Goal: Find specific page/section: Find specific page/section

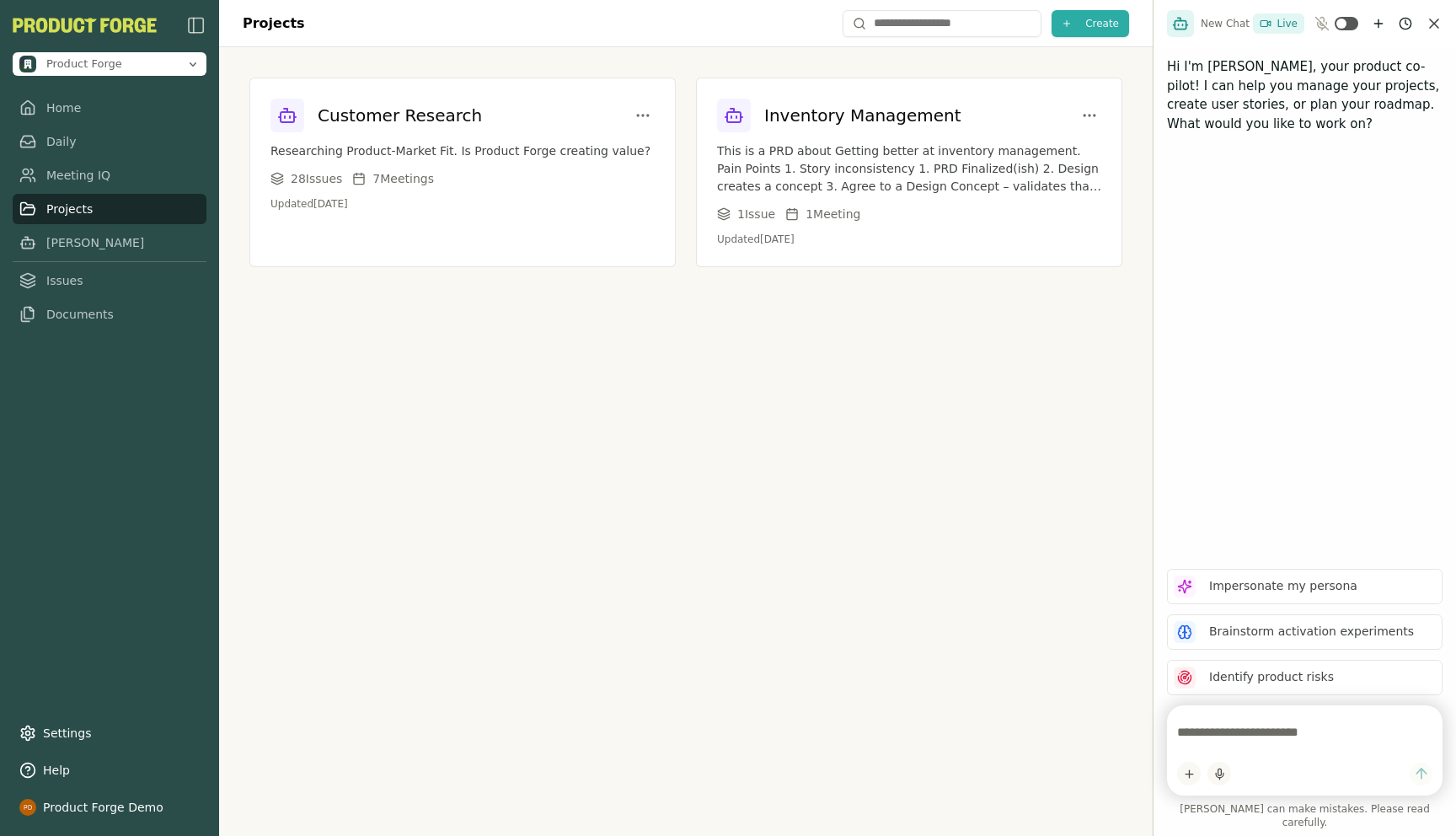
click at [527, 546] on div "Projects Create Customer Research Researching Product-Market Fit. Is Product Fo…" at bounding box center [686, 418] width 934 height 836
click at [78, 105] on link "Home" at bounding box center [109, 108] width 194 height 31
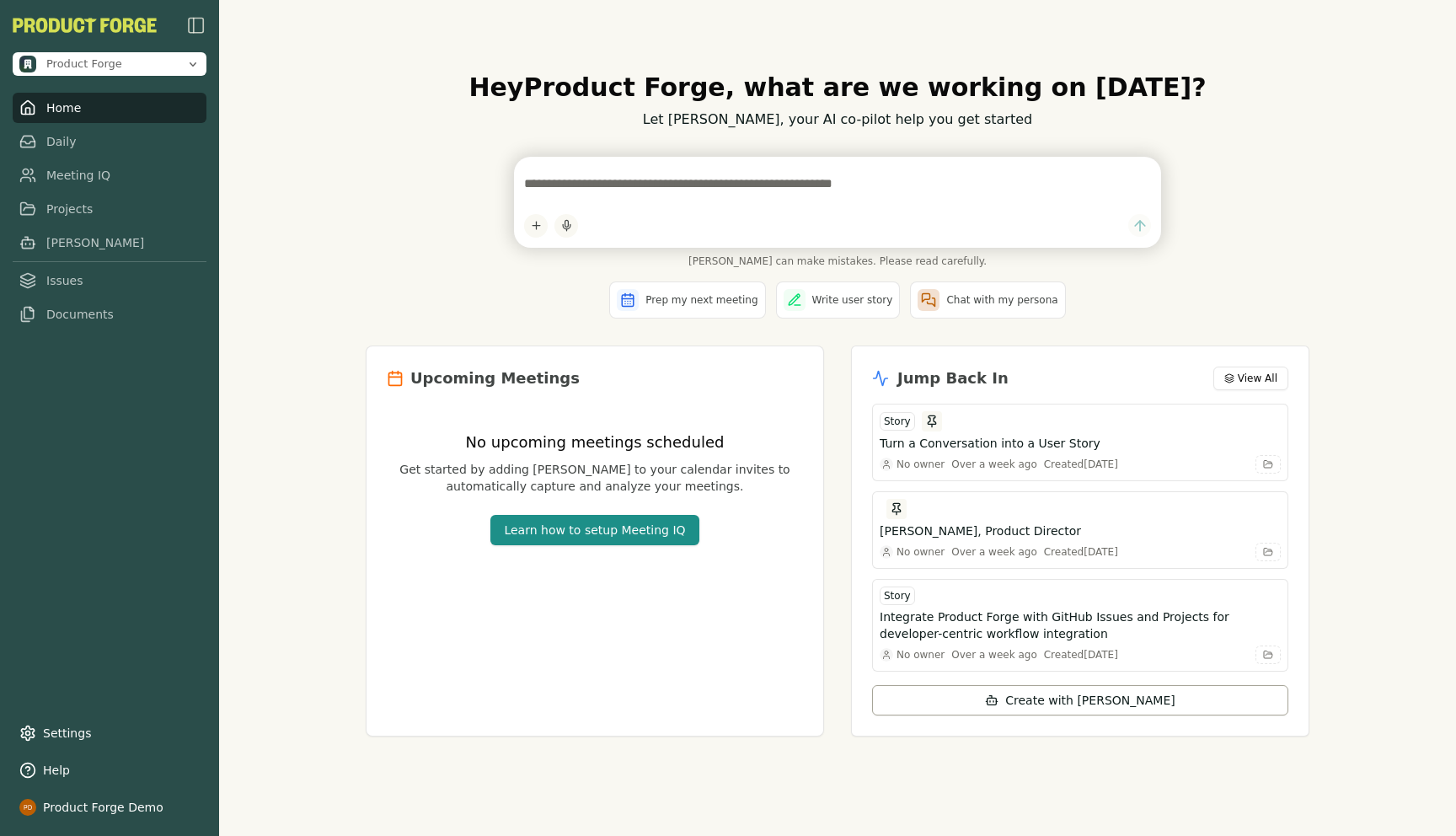
click at [389, 118] on p "Let [PERSON_NAME], your AI co-pilot help you get started" at bounding box center [838, 120] width 944 height 20
click at [261, 184] on div "Hey Product Forge , what are we working on [DATE]? Let [PERSON_NAME], your AI c…" at bounding box center [838, 418] width 1237 height 836
click at [73, 212] on link "Projects" at bounding box center [109, 209] width 194 height 31
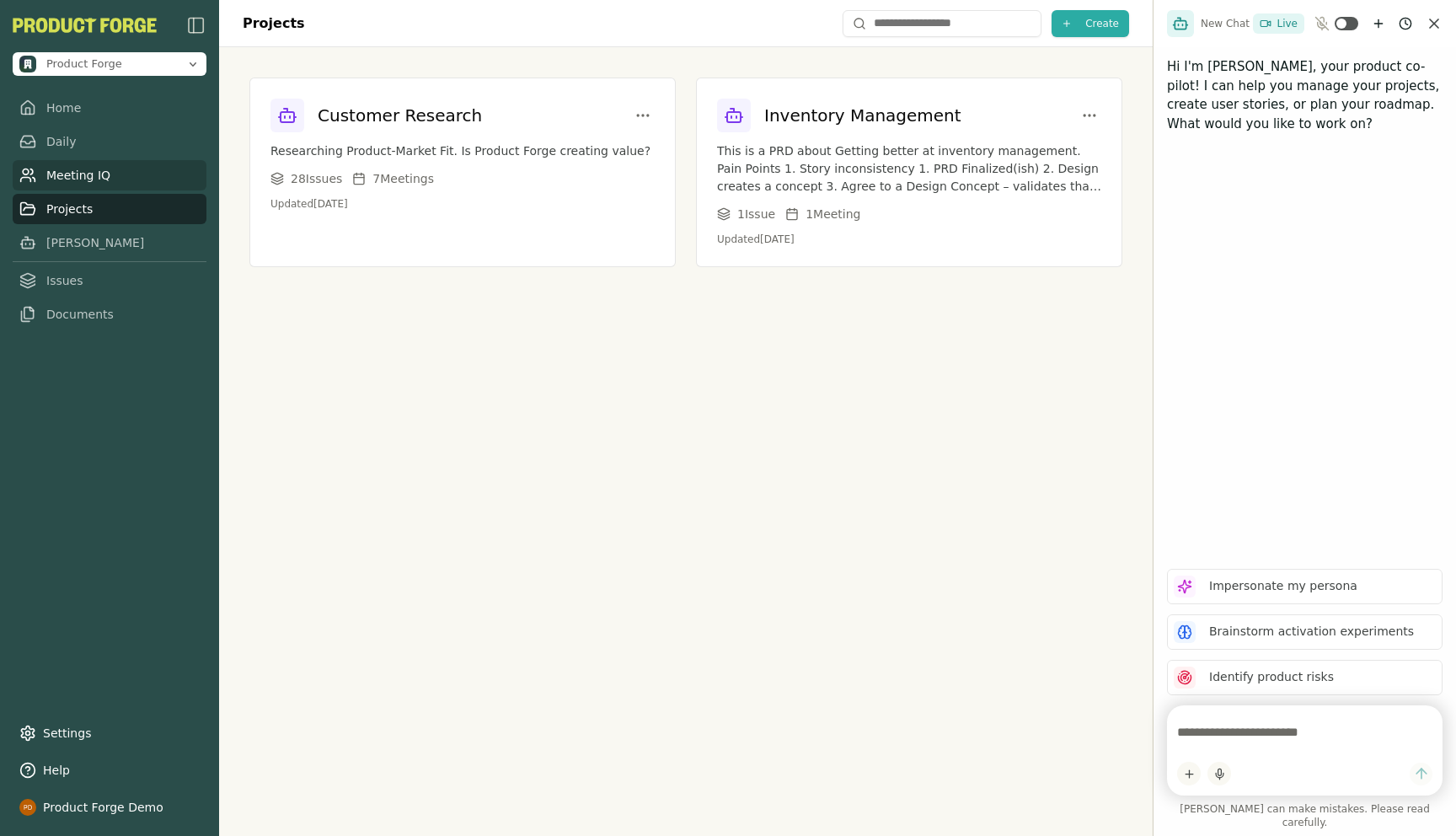
click at [82, 188] on link "Meeting IQ" at bounding box center [109, 176] width 194 height 31
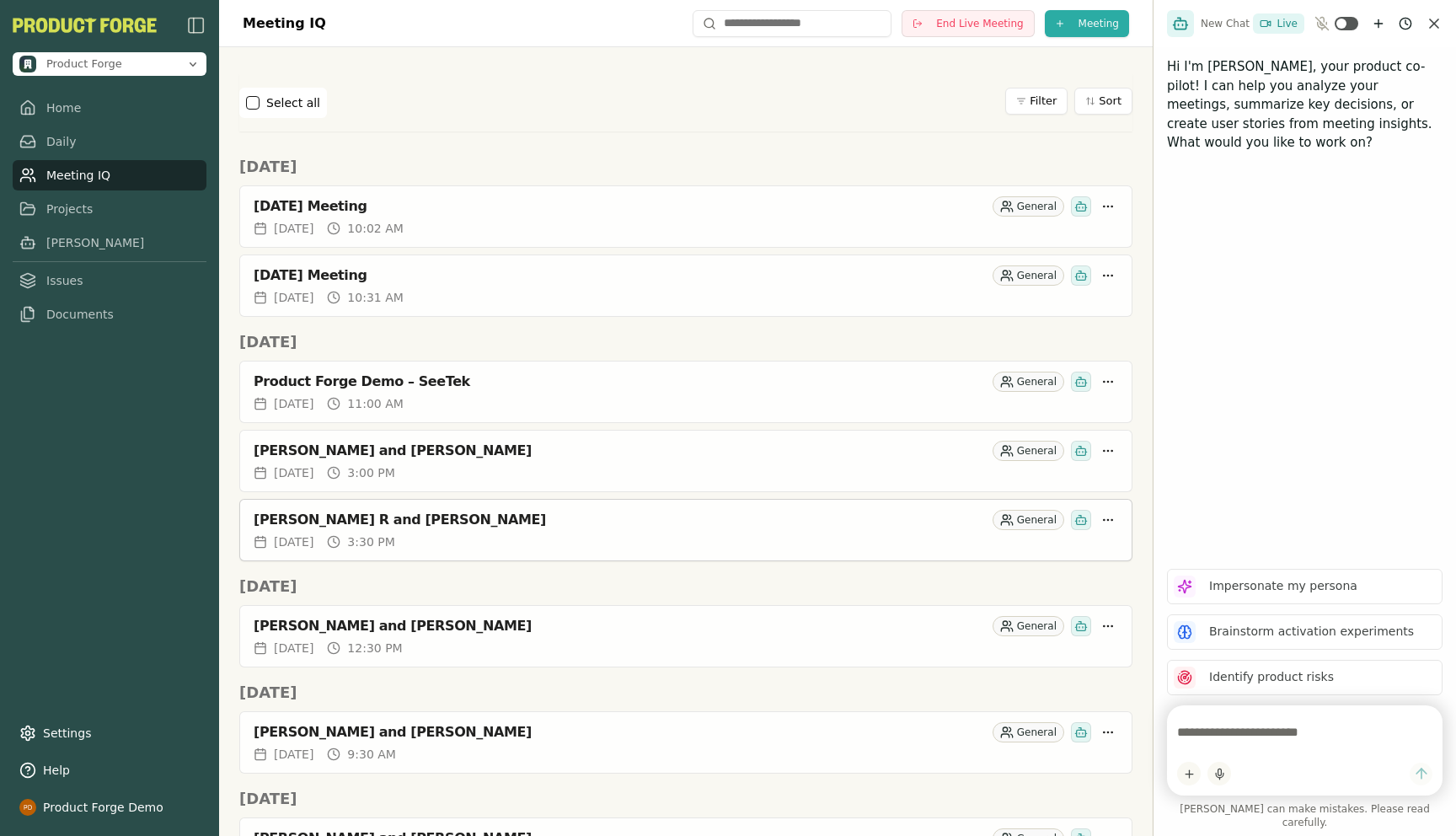
scroll to position [879, 0]
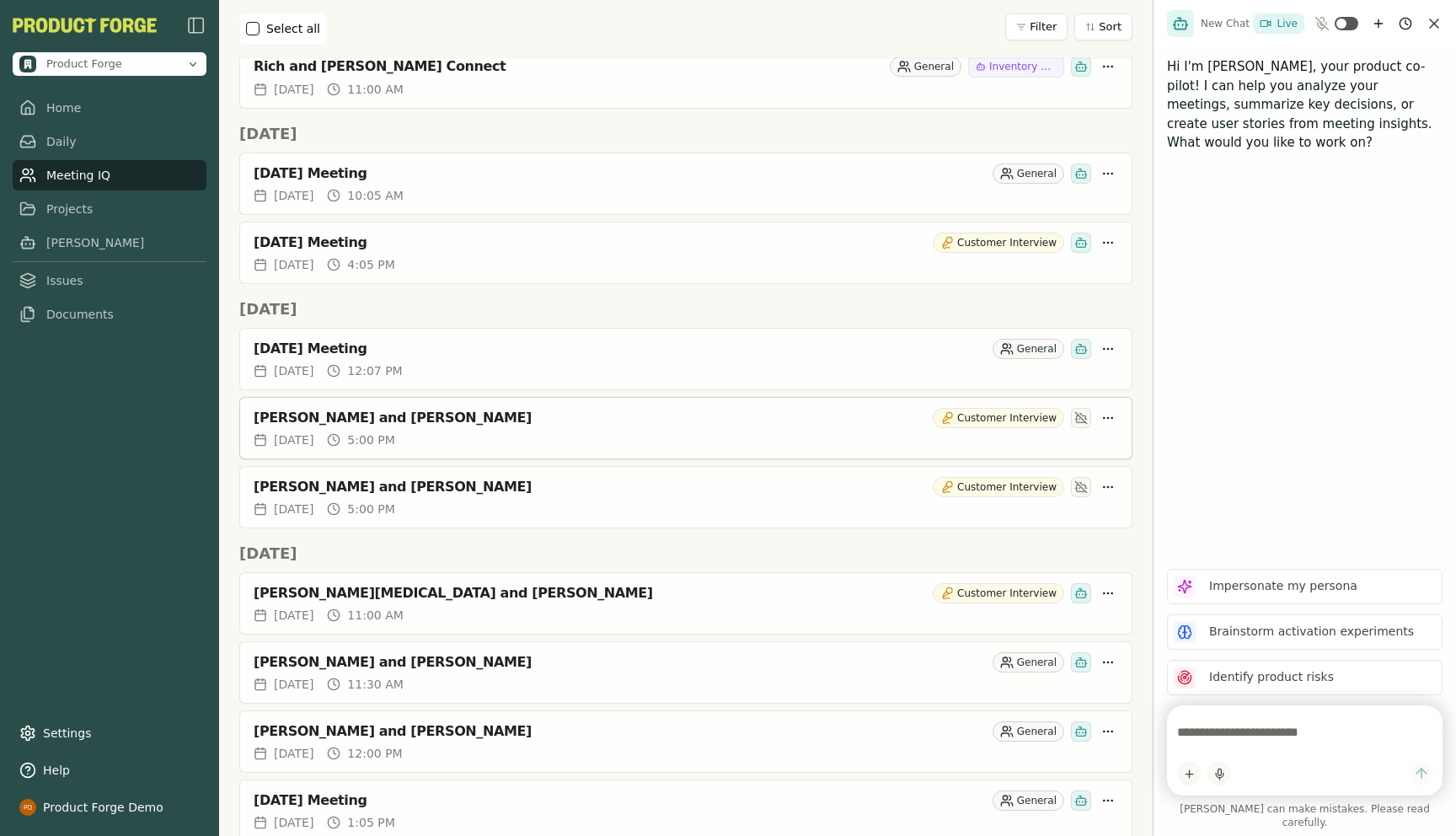
click at [357, 402] on div "[PERSON_NAME] and [PERSON_NAME] Customer Interview" at bounding box center [685, 414] width 892 height 33
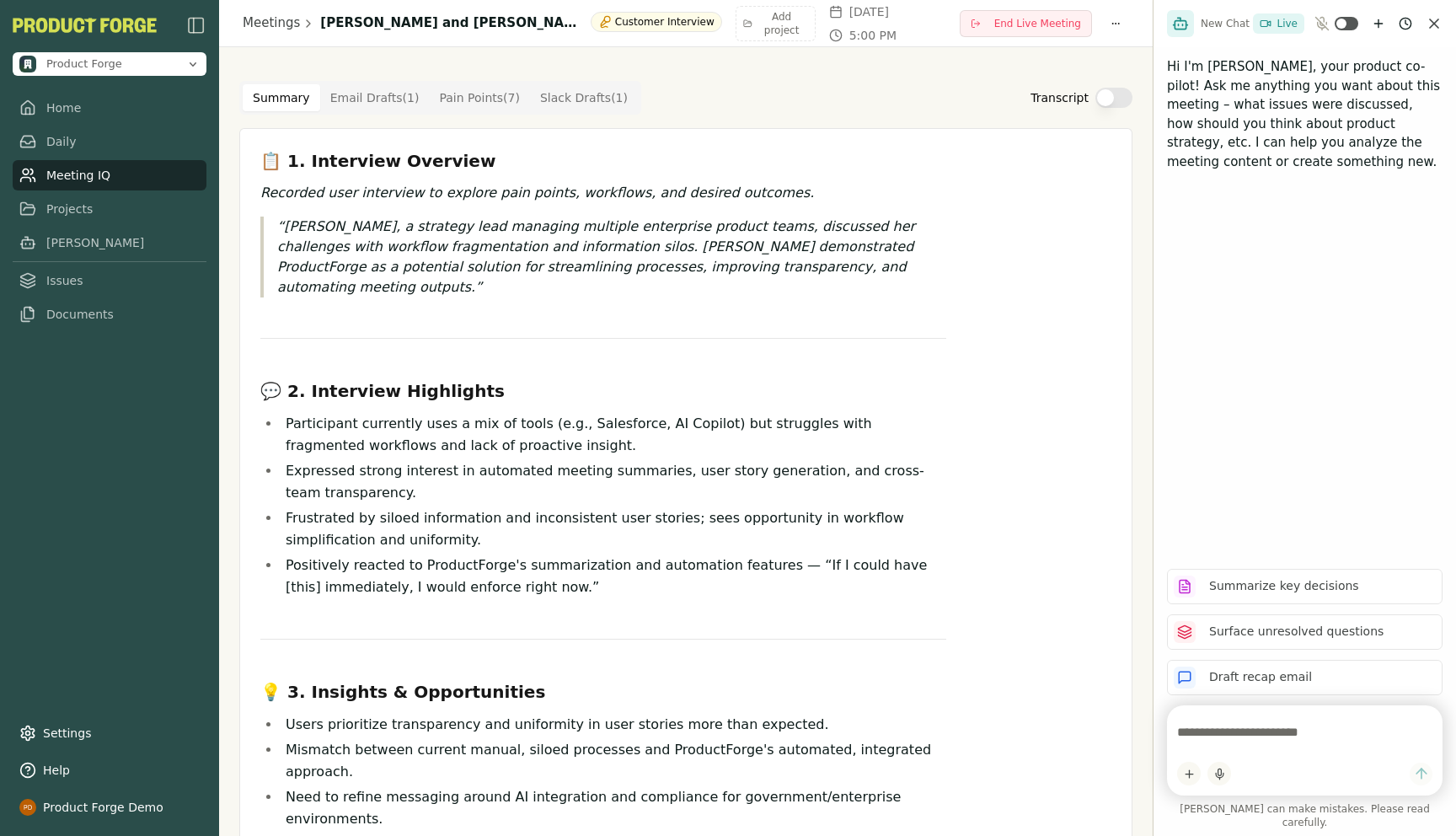
click at [348, 92] on Draft "Email Drafts ( 1 )" at bounding box center [375, 97] width 110 height 27
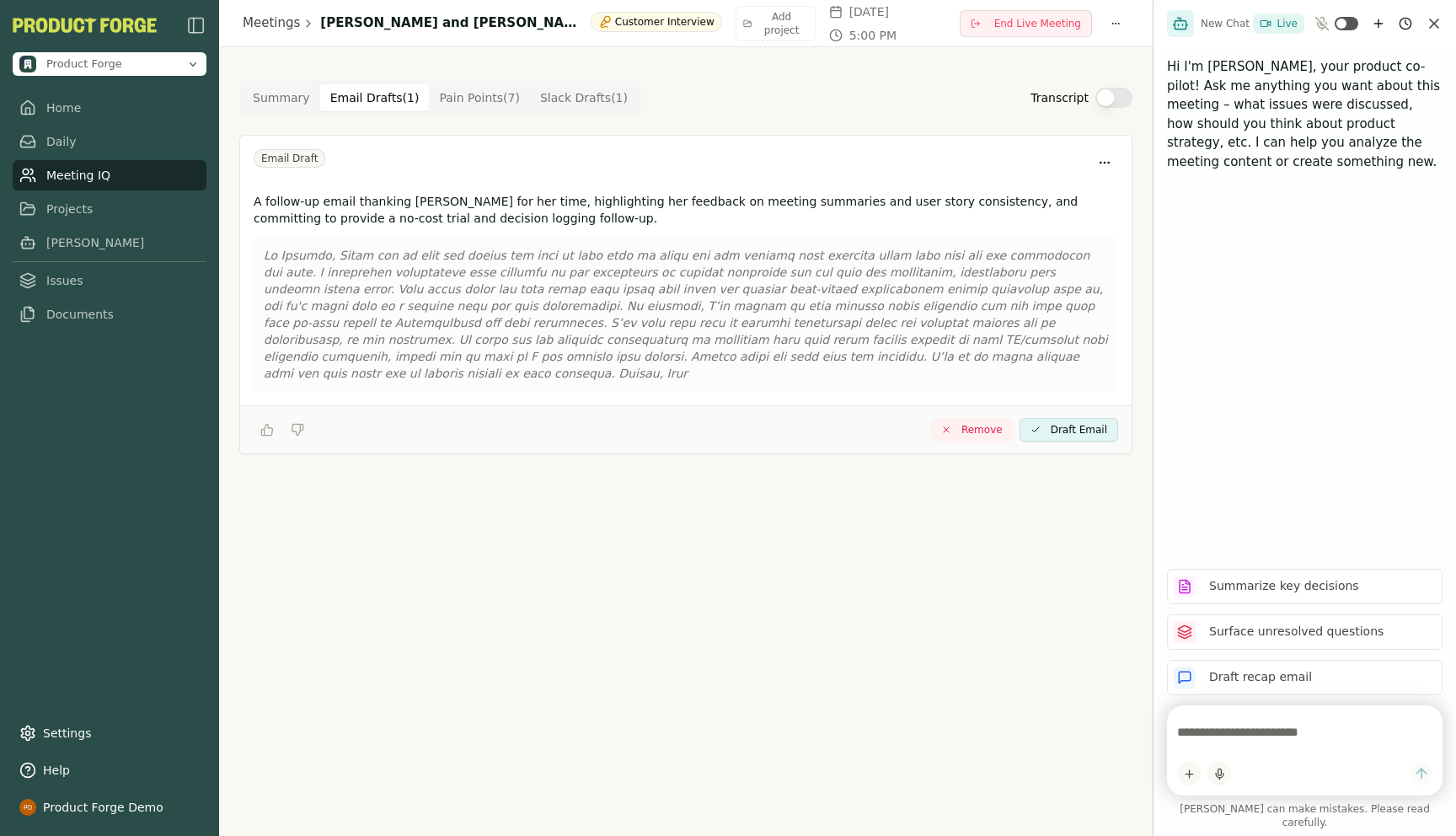
click at [554, 106] on Draft "Slack Drafts ( 1 )" at bounding box center [584, 97] width 108 height 27
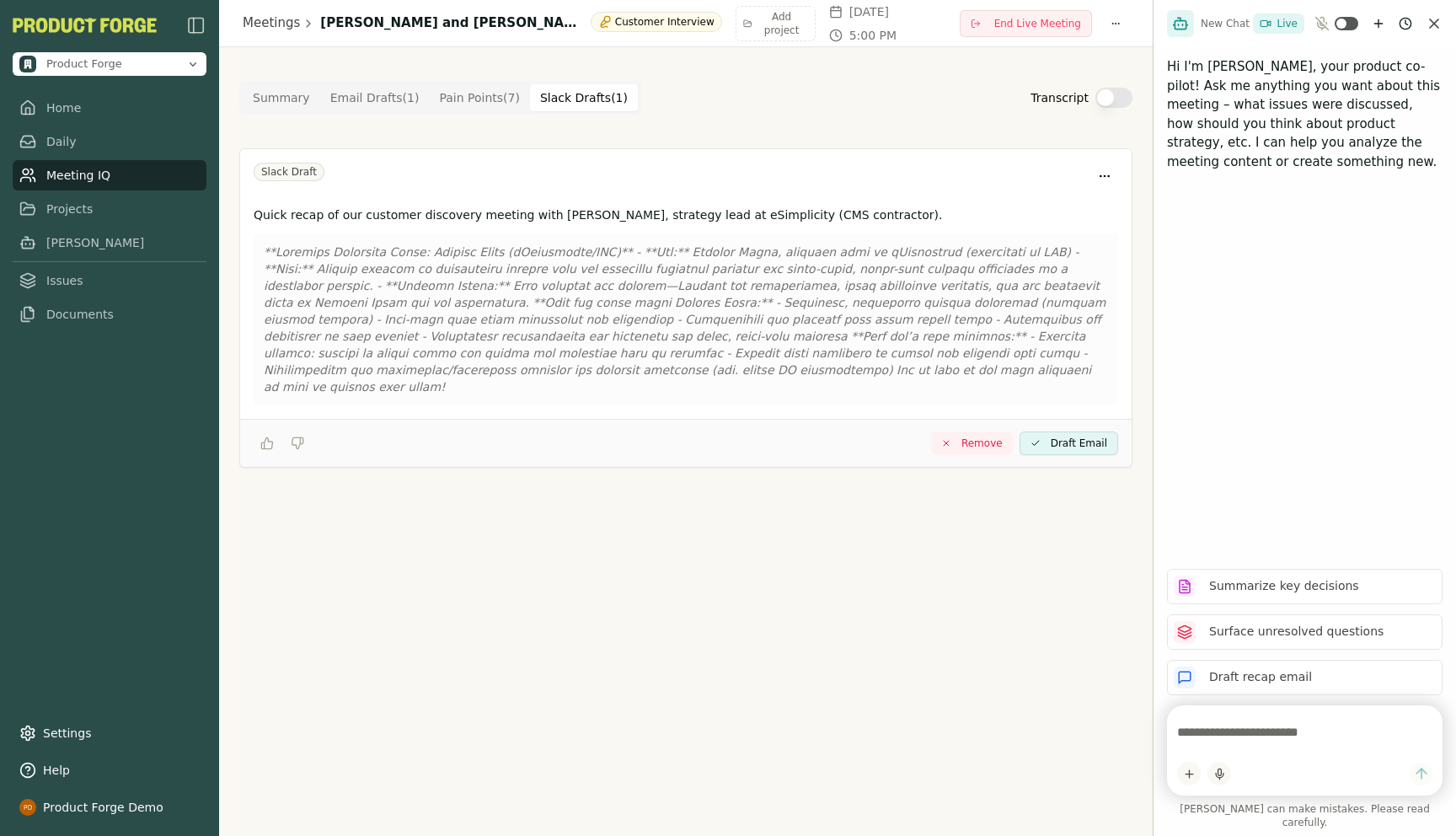
click at [472, 97] on Point "Pain Points ( 7 )" at bounding box center [480, 97] width 101 height 27
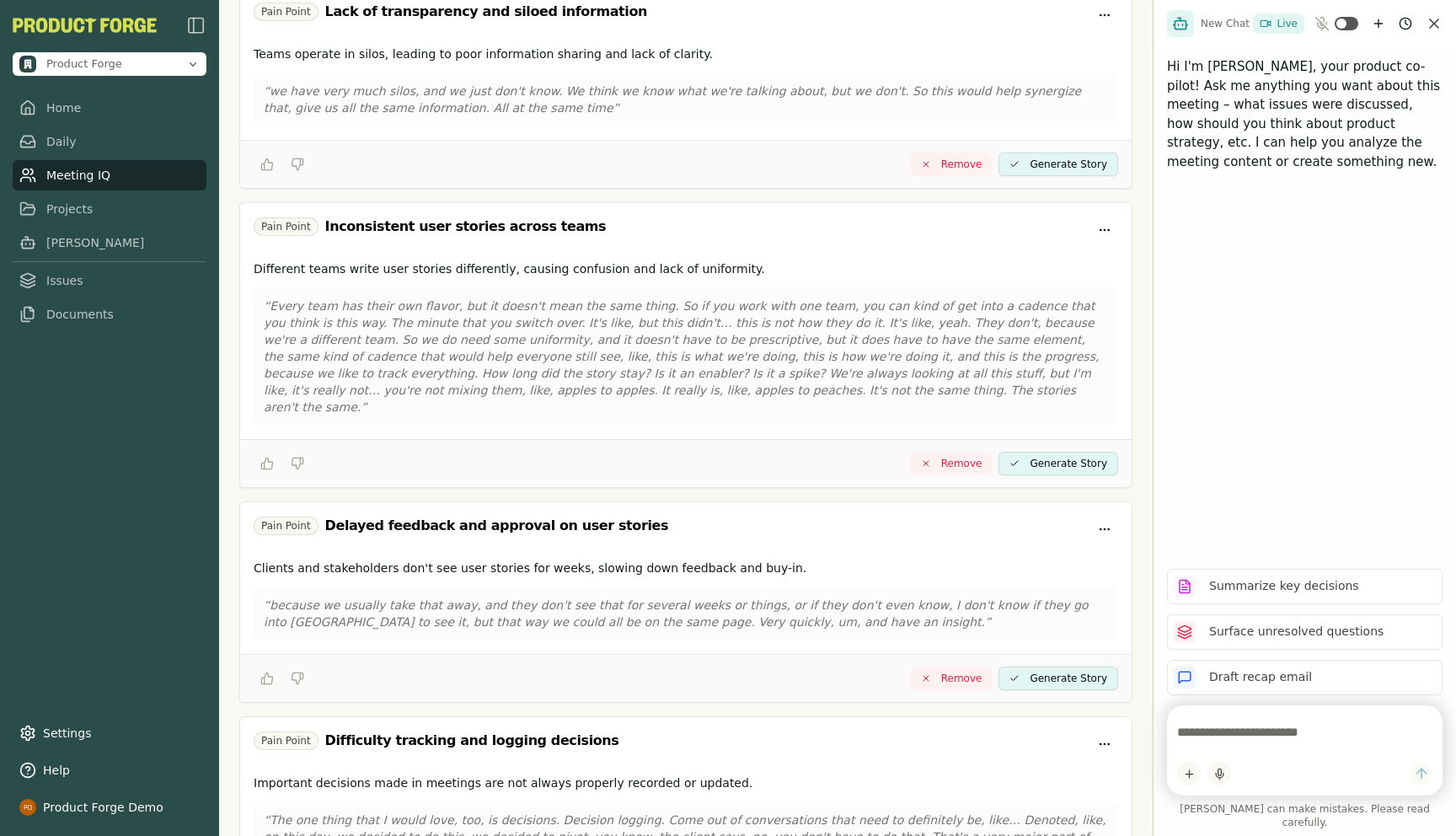
scroll to position [901, 0]
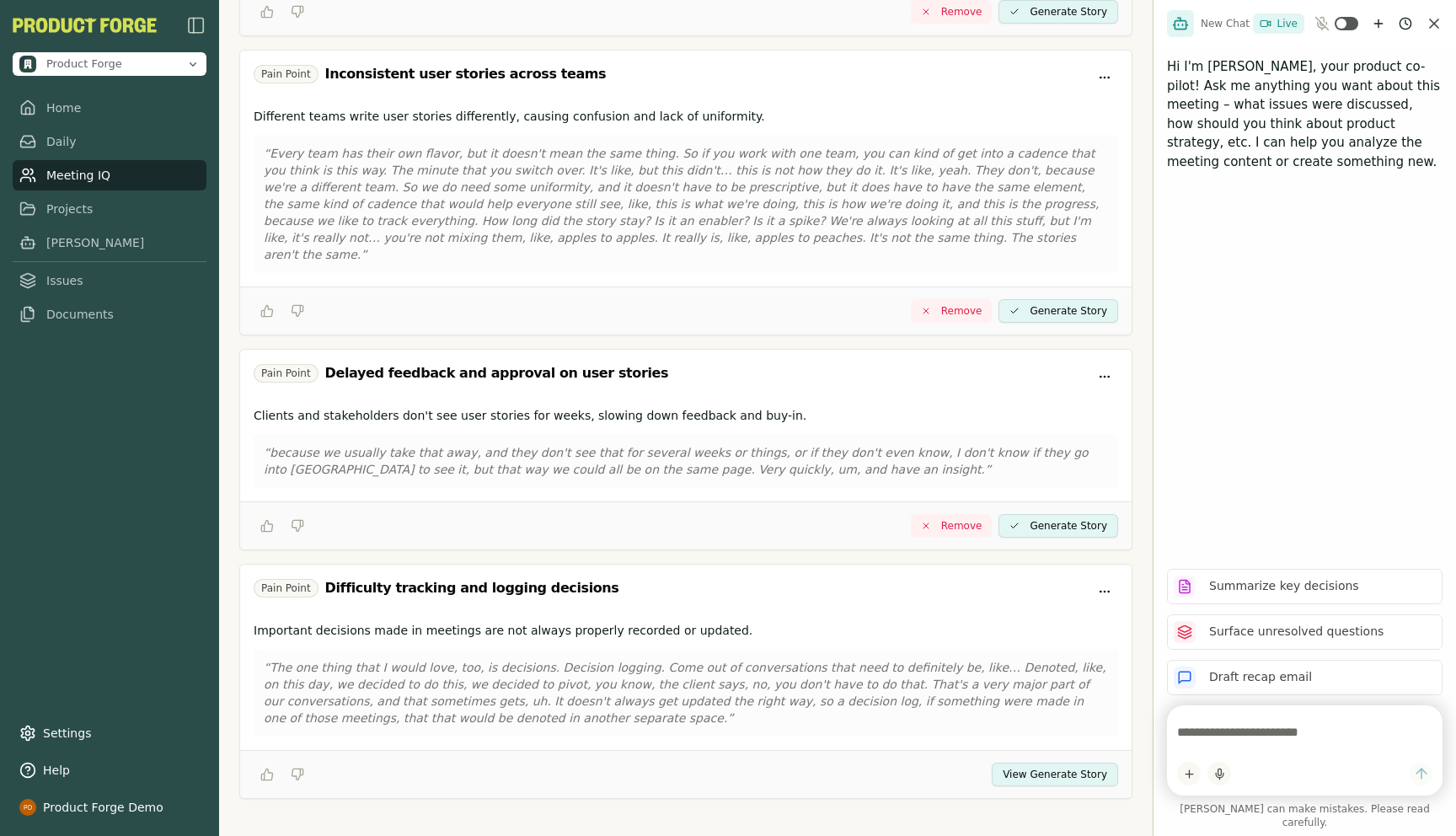
click at [1050, 763] on button "View Generate Story" at bounding box center [1055, 775] width 126 height 23
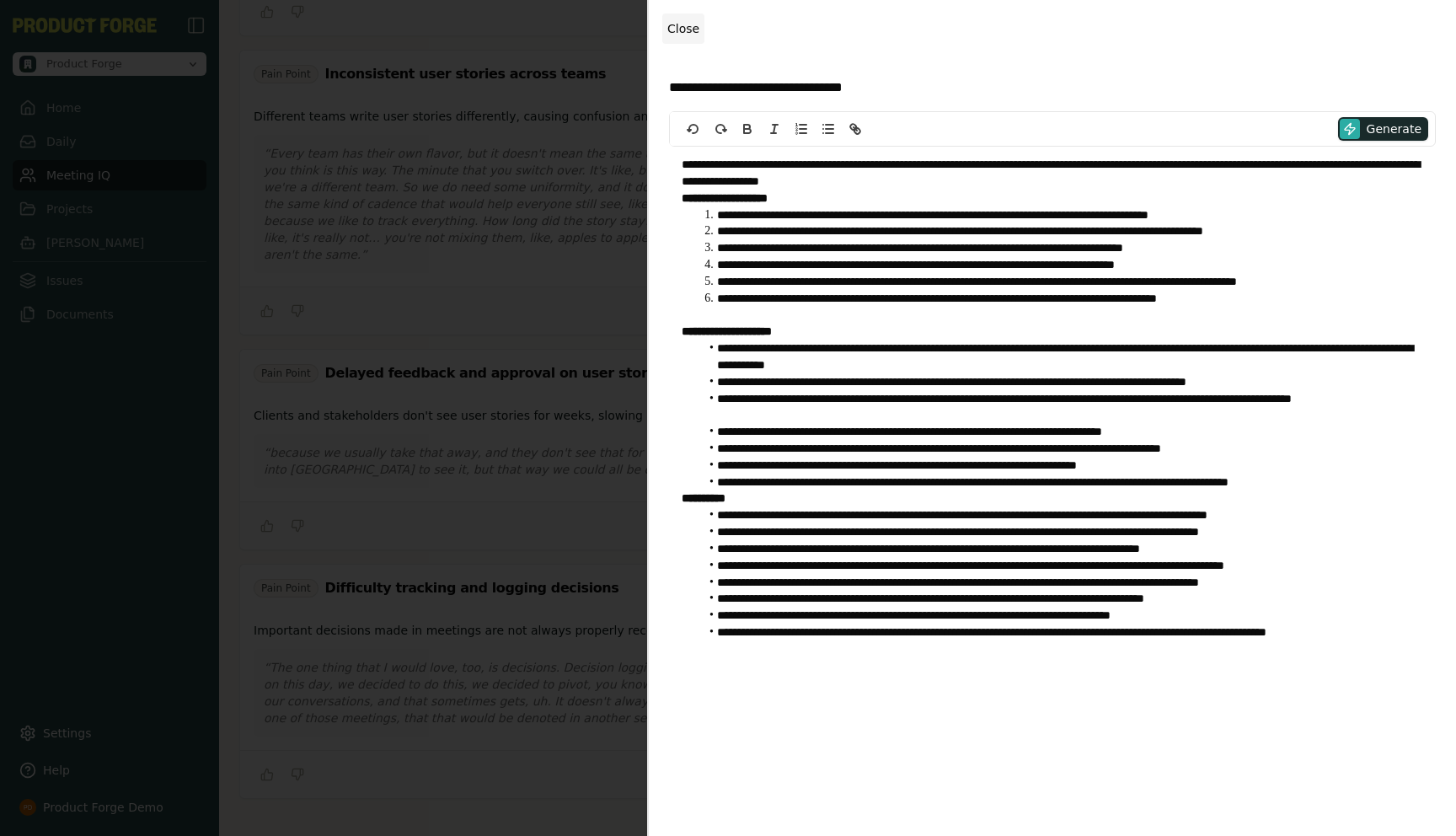
click at [687, 18] on button "Close" at bounding box center [683, 29] width 42 height 31
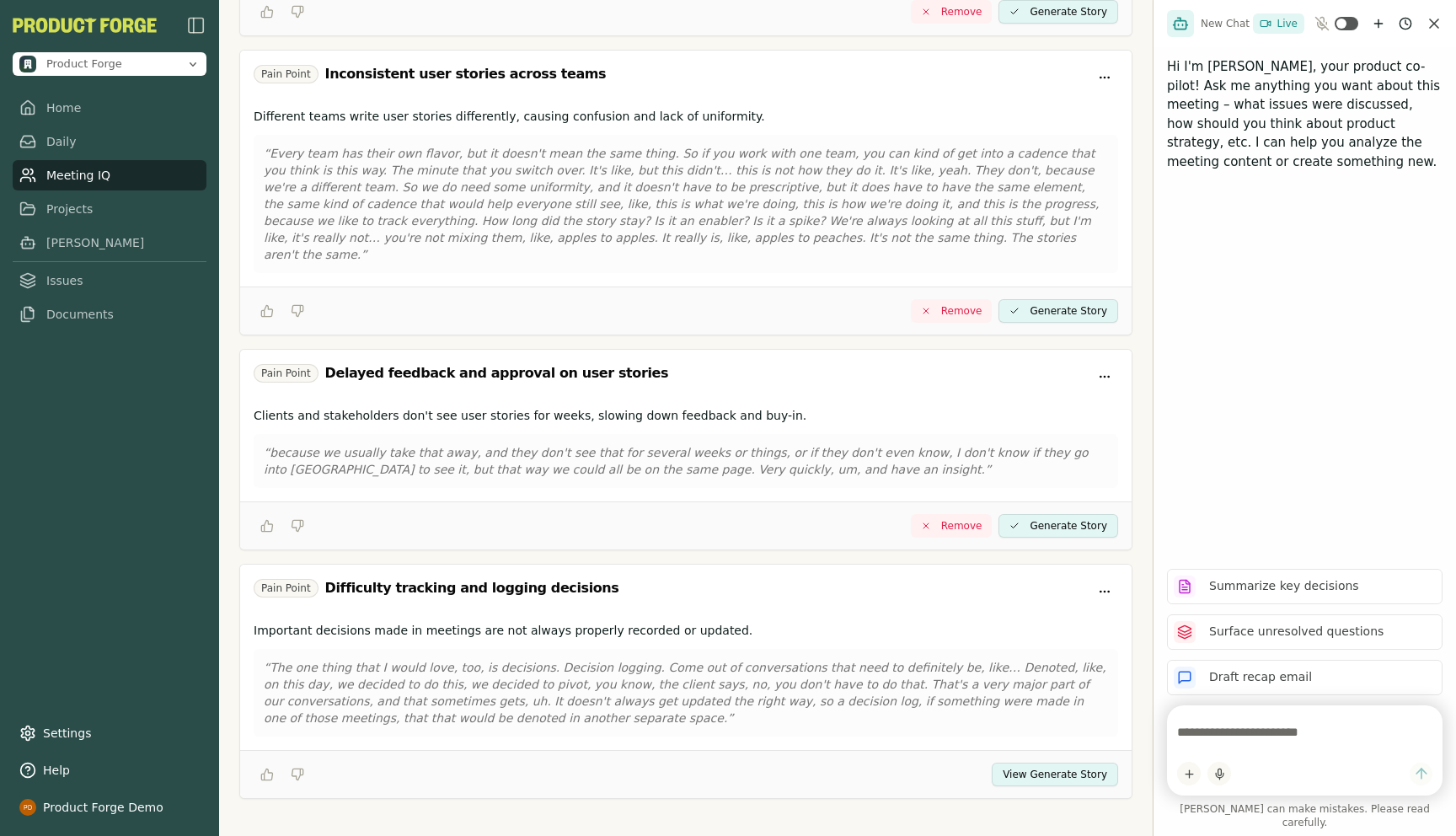
click at [521, 287] on div "Remove Generate Story" at bounding box center [685, 310] width 892 height 48
click at [73, 205] on link "Projects" at bounding box center [109, 209] width 194 height 31
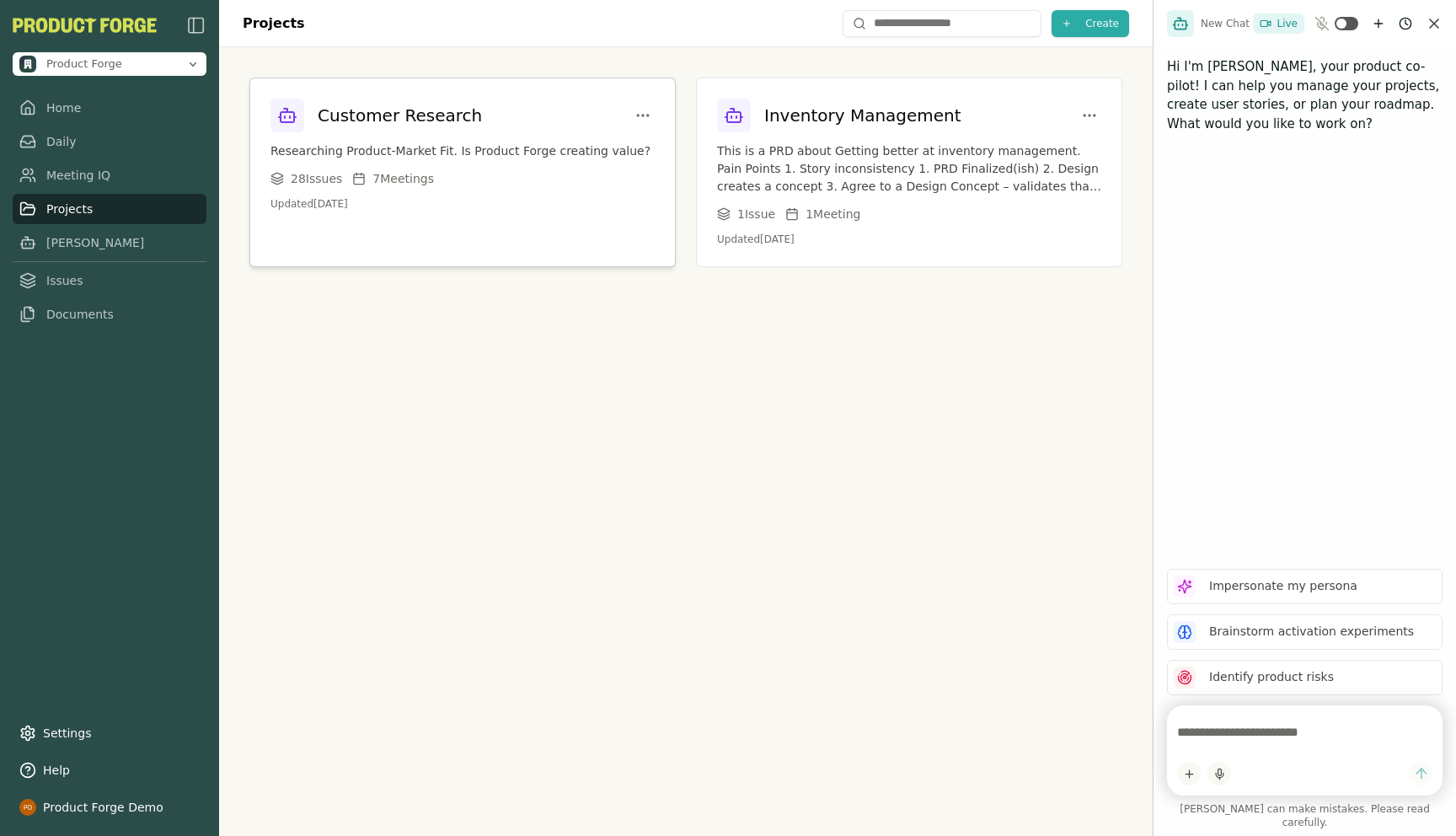
click at [395, 106] on h3 "Customer Research" at bounding box center [399, 115] width 164 height 23
